Goal: Check status: Check status

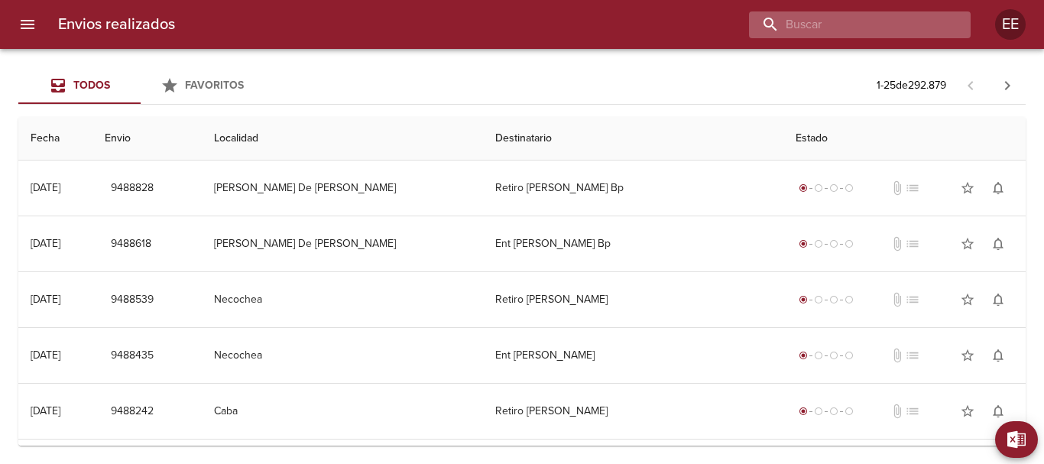
click at [891, 26] on input "buscar" at bounding box center [847, 24] width 196 height 27
type input "[PERSON_NAME]"
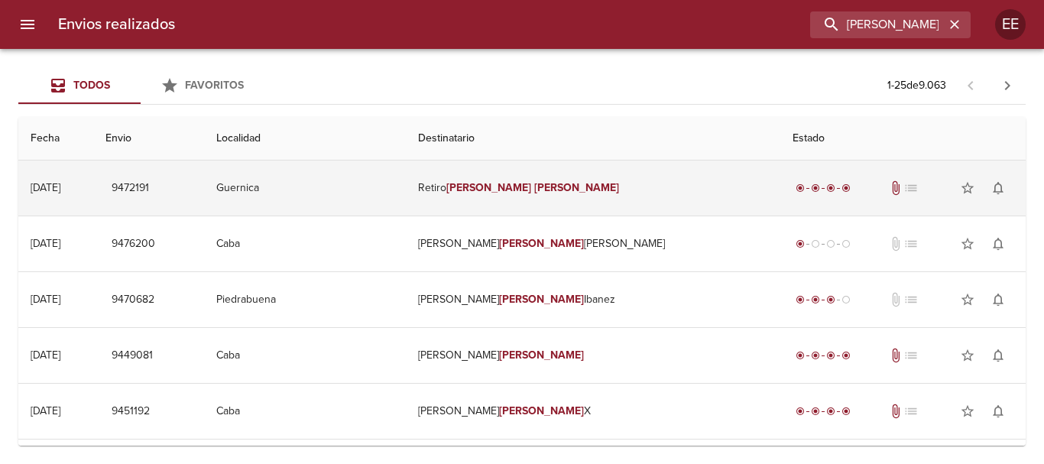
click at [508, 175] on td "Retiro [PERSON_NAME]" at bounding box center [593, 188] width 375 height 55
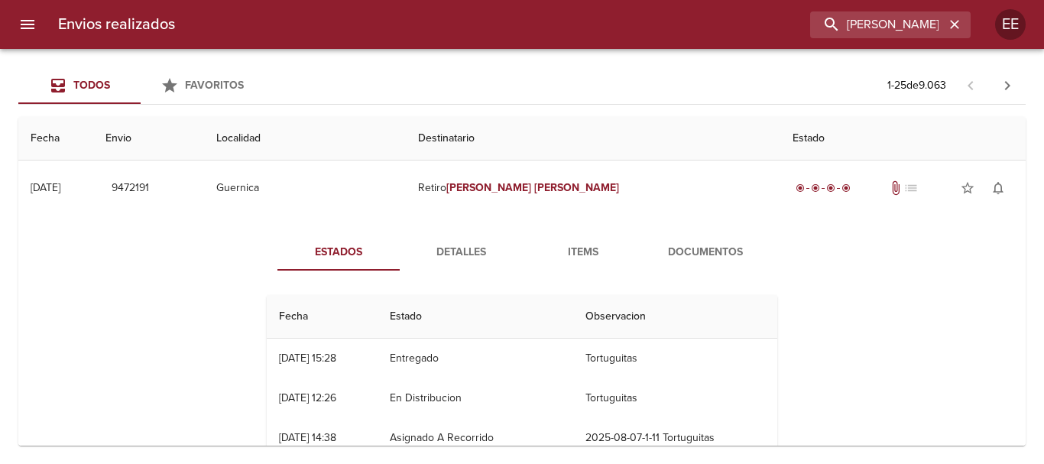
click at [589, 261] on span "Items" at bounding box center [583, 252] width 104 height 19
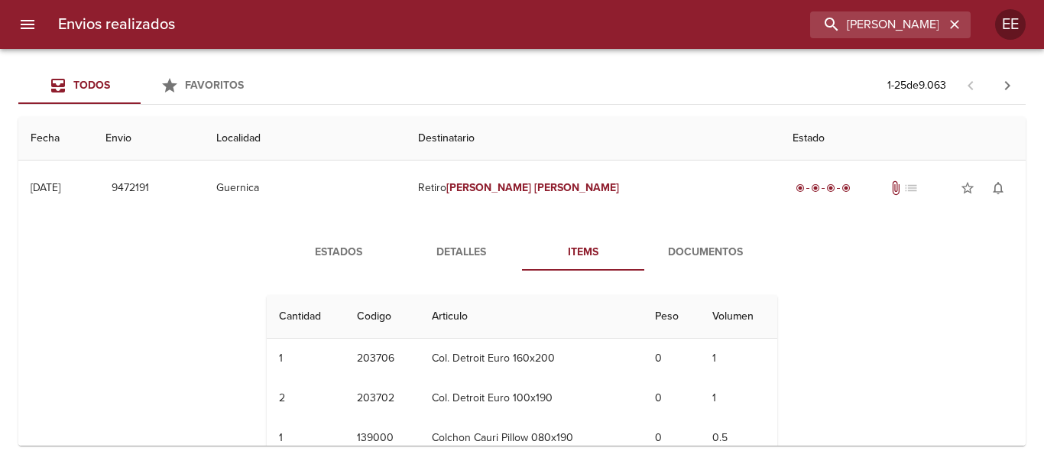
click at [677, 263] on button "Documentos" at bounding box center [705, 252] width 122 height 37
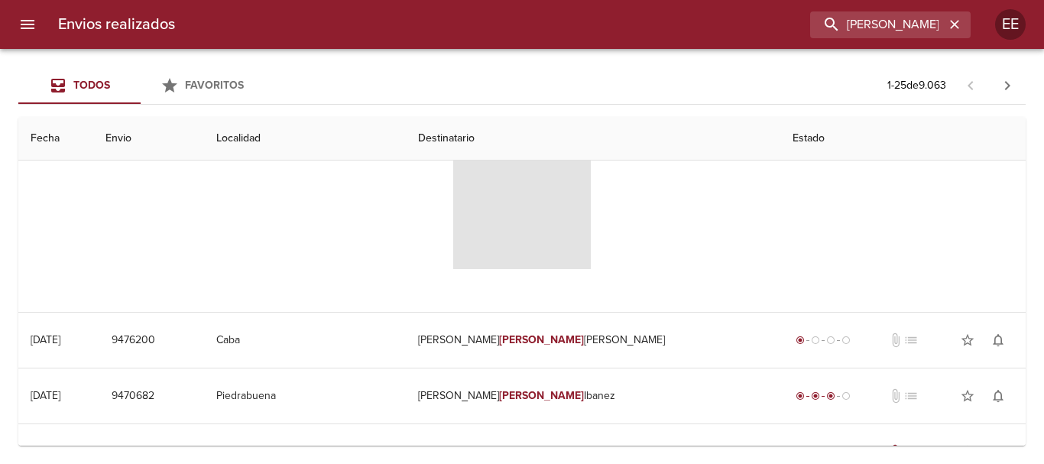
scroll to position [153, 0]
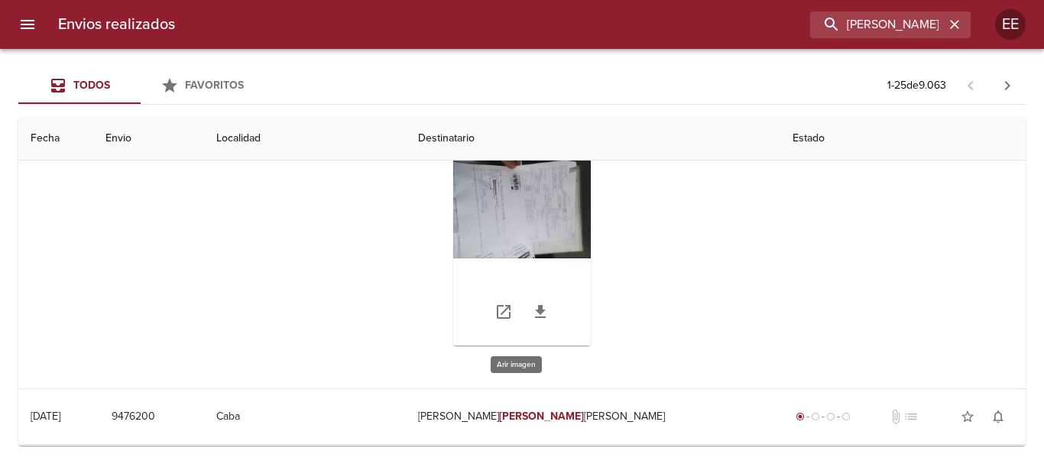
click at [527, 210] on div "Tabla de envíos del cliente" at bounding box center [522, 249] width 138 height 191
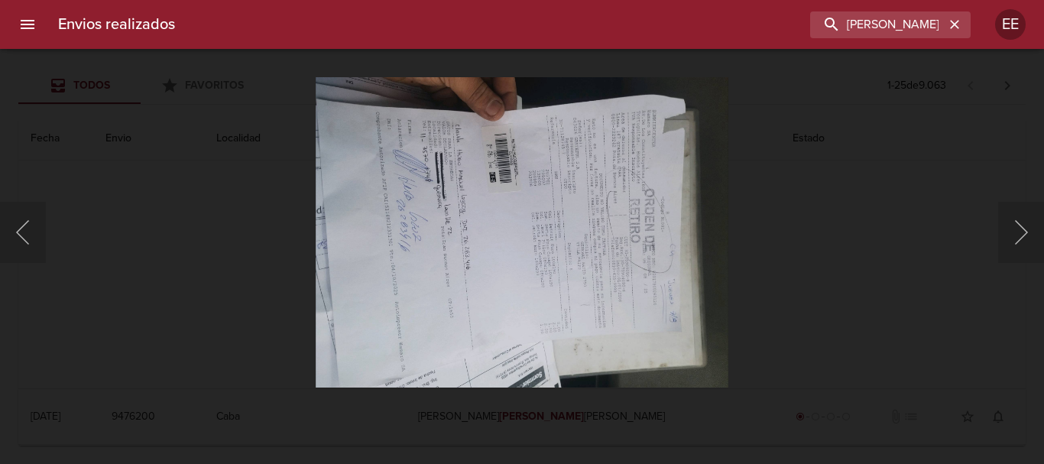
click at [596, 287] on img "Lightbox" at bounding box center [522, 231] width 413 height 311
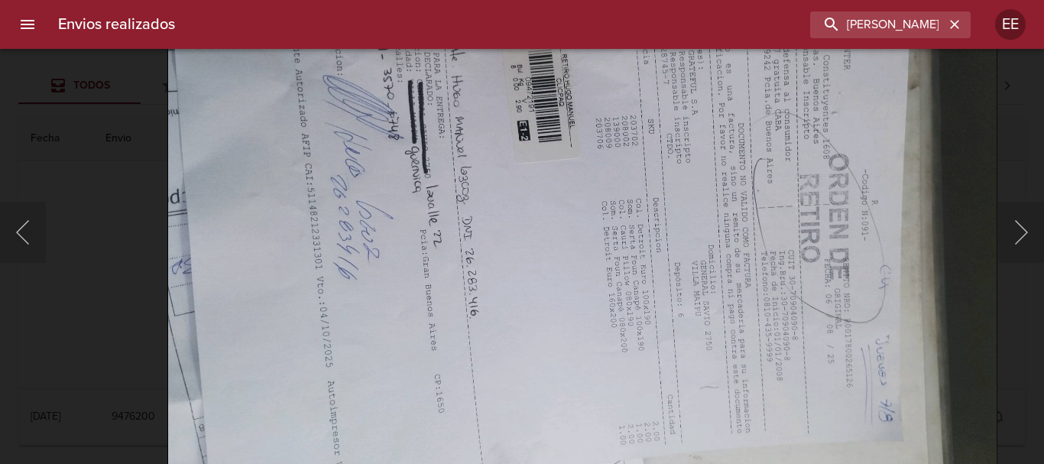
click at [635, 393] on img "Lightbox" at bounding box center [582, 241] width 830 height 625
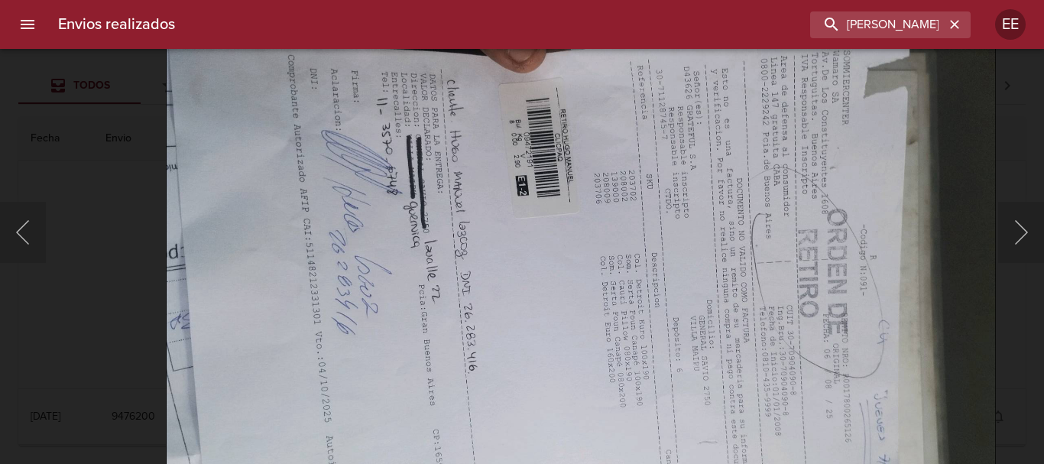
click at [624, 313] on img "Lightbox" at bounding box center [581, 296] width 830 height 625
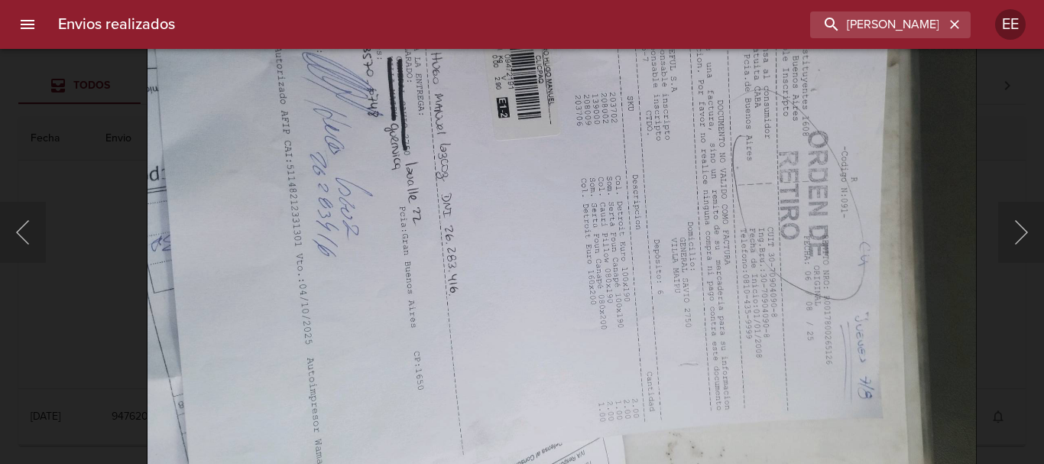
click at [740, 248] on img "Lightbox" at bounding box center [562, 218] width 830 height 625
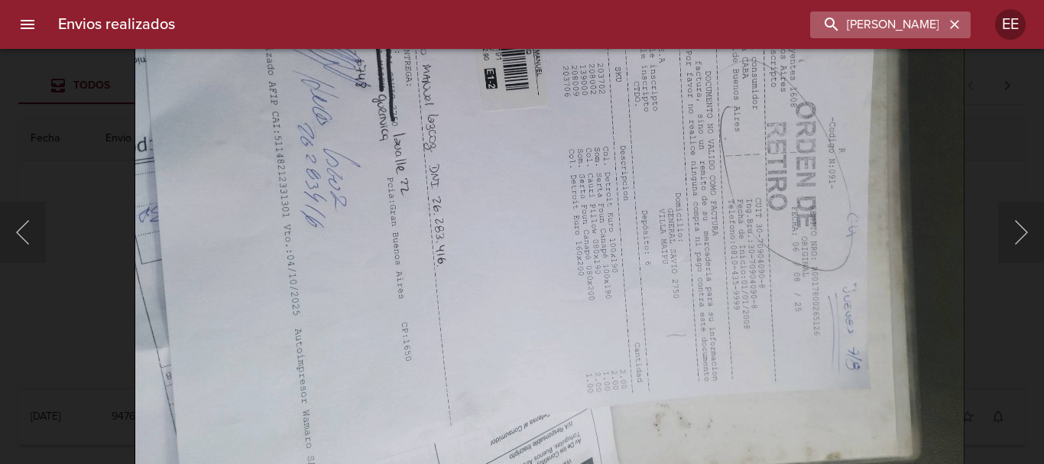
click at [962, 20] on button "button" at bounding box center [955, 25] width 20 height 20
